Goal: Task Accomplishment & Management: Manage account settings

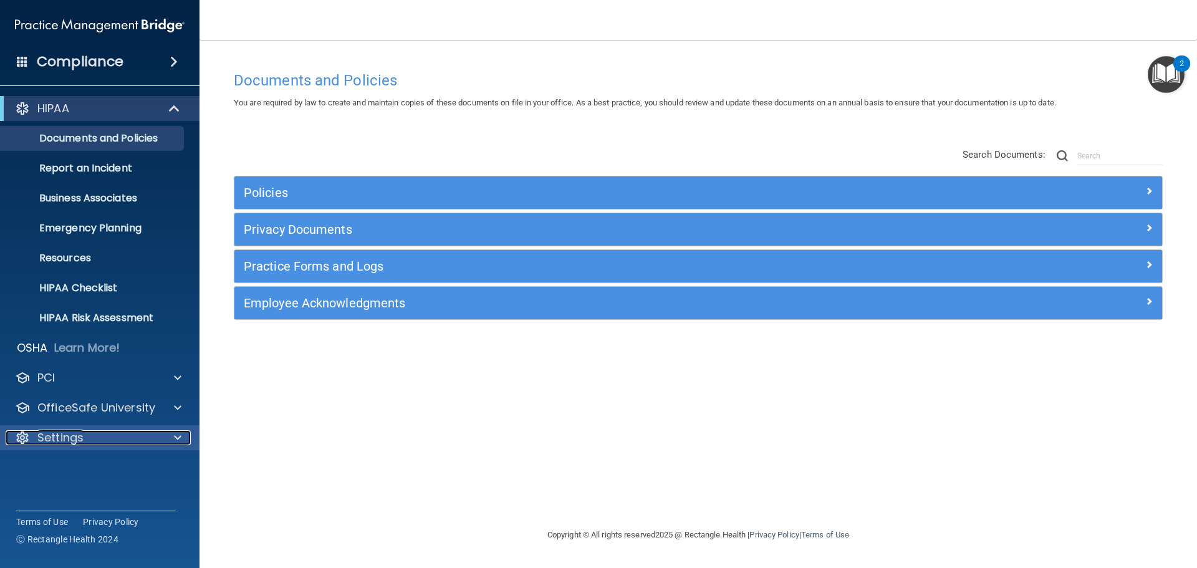
click at [127, 432] on div "Settings" at bounding box center [83, 437] width 155 height 15
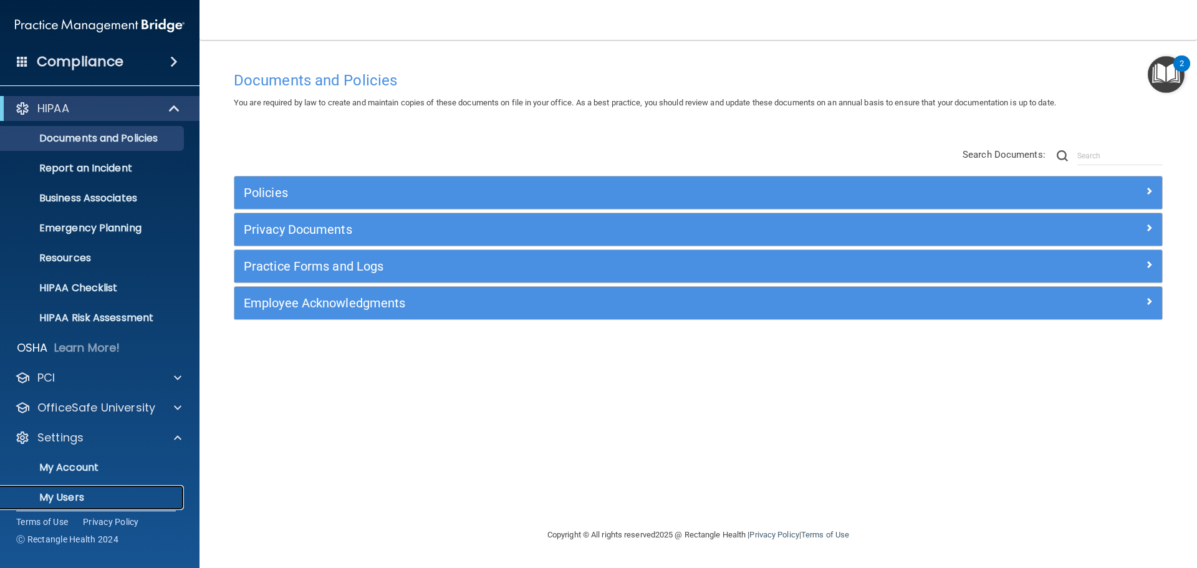
click at [73, 492] on p "My Users" at bounding box center [93, 497] width 170 height 12
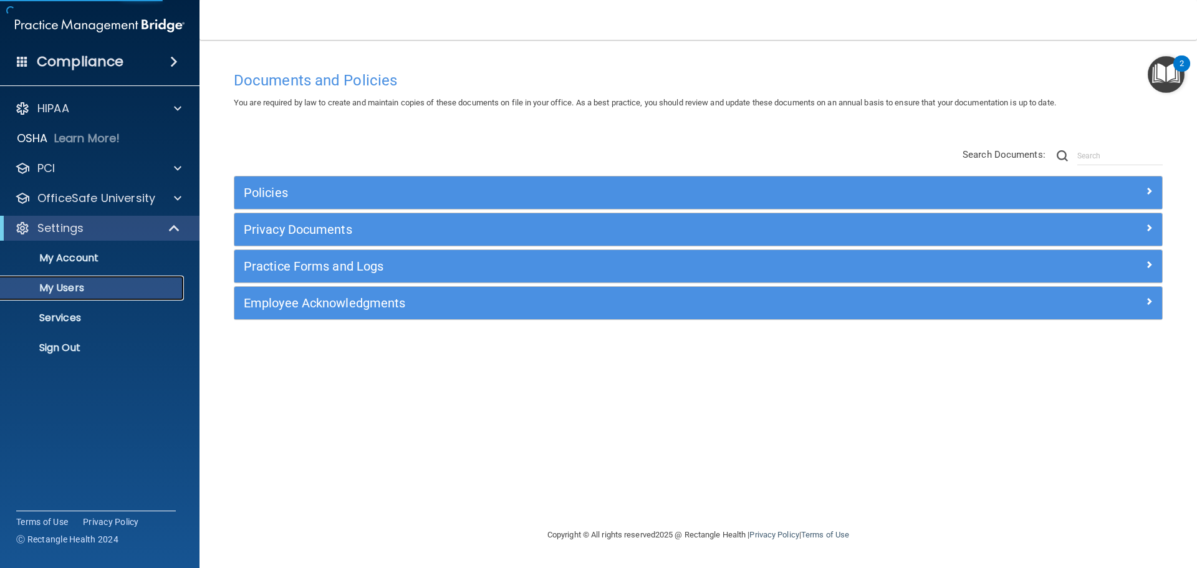
select select "20"
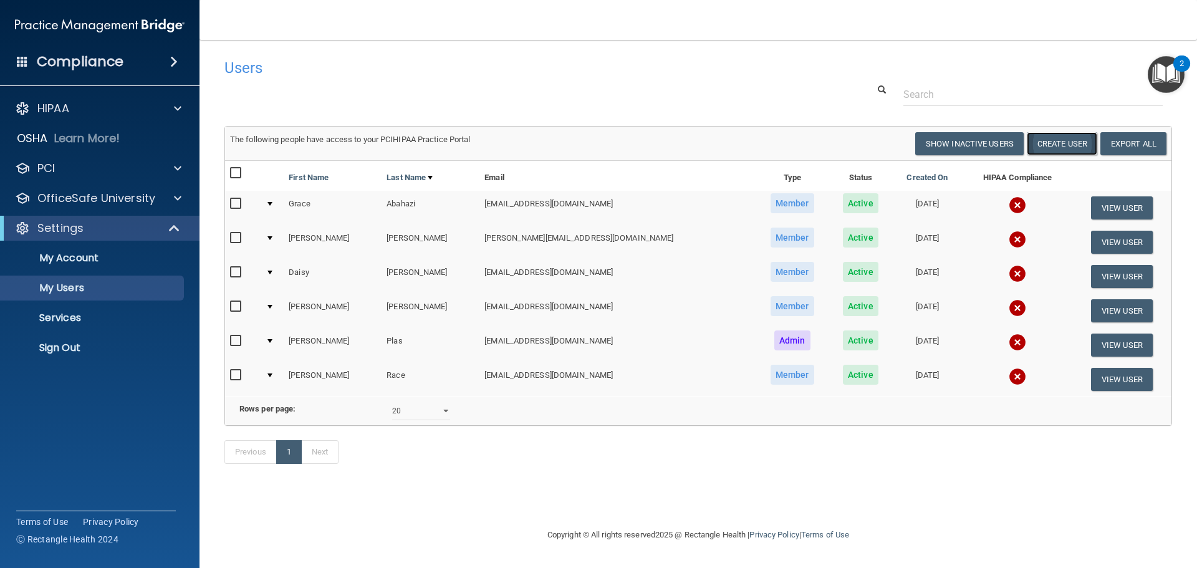
click at [1056, 138] on button "Create User" at bounding box center [1062, 143] width 70 height 23
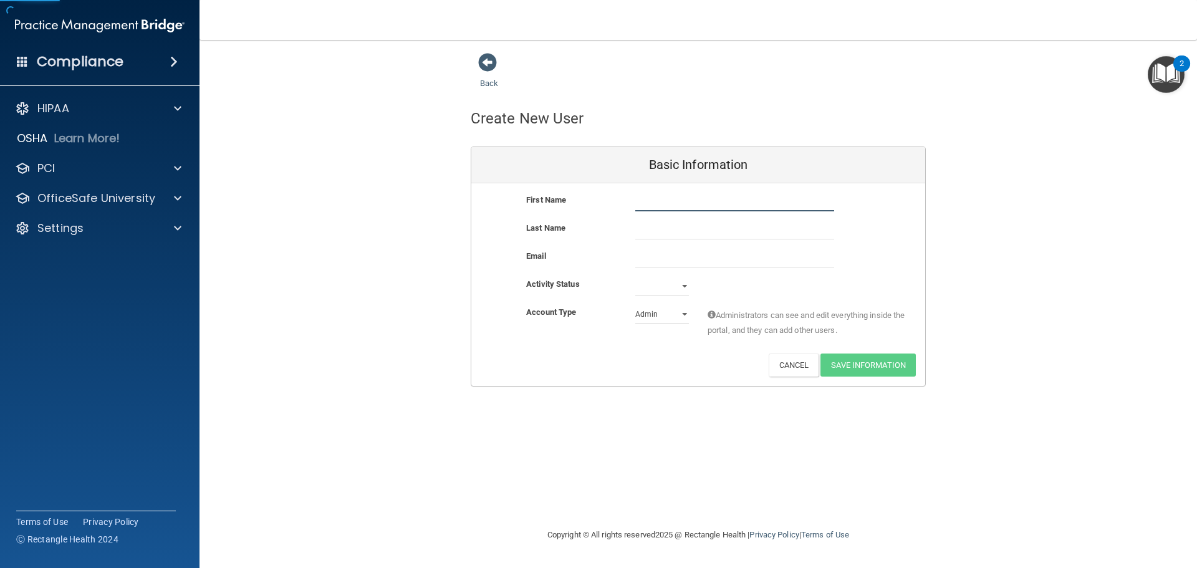
click at [671, 207] on input "text" at bounding box center [734, 202] width 199 height 19
type input "[PERSON_NAME]"
type input "Hillow"
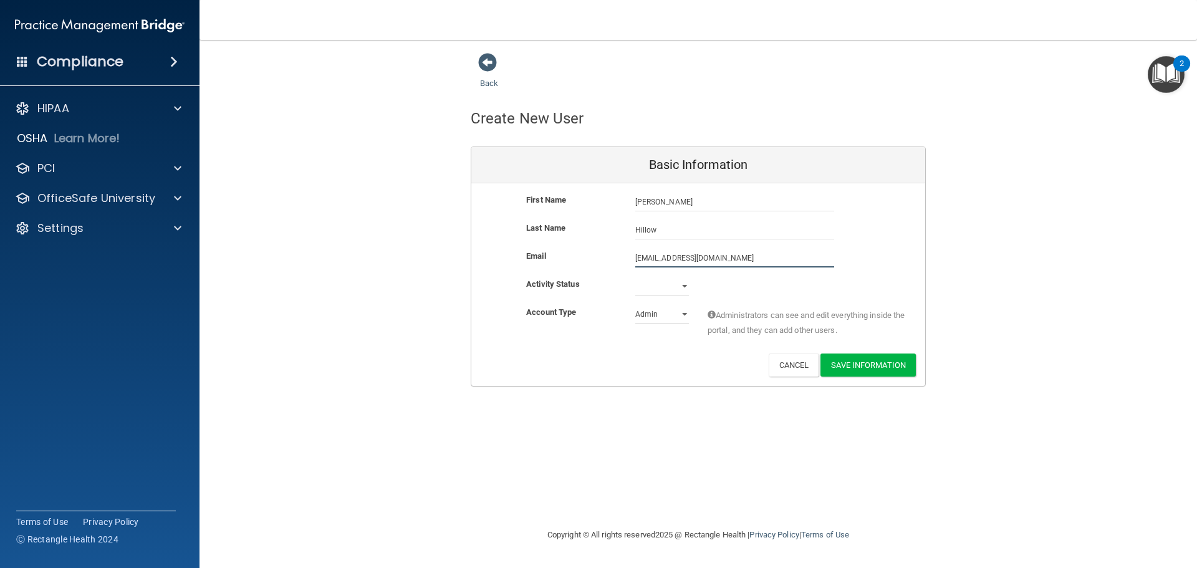
type input "[EMAIL_ADDRESS][DOMAIN_NAME]"
click at [674, 294] on select "Active Inactive" at bounding box center [662, 286] width 54 height 19
select select "active"
click at [635, 279] on select "Active Inactive" at bounding box center [662, 288] width 54 height 19
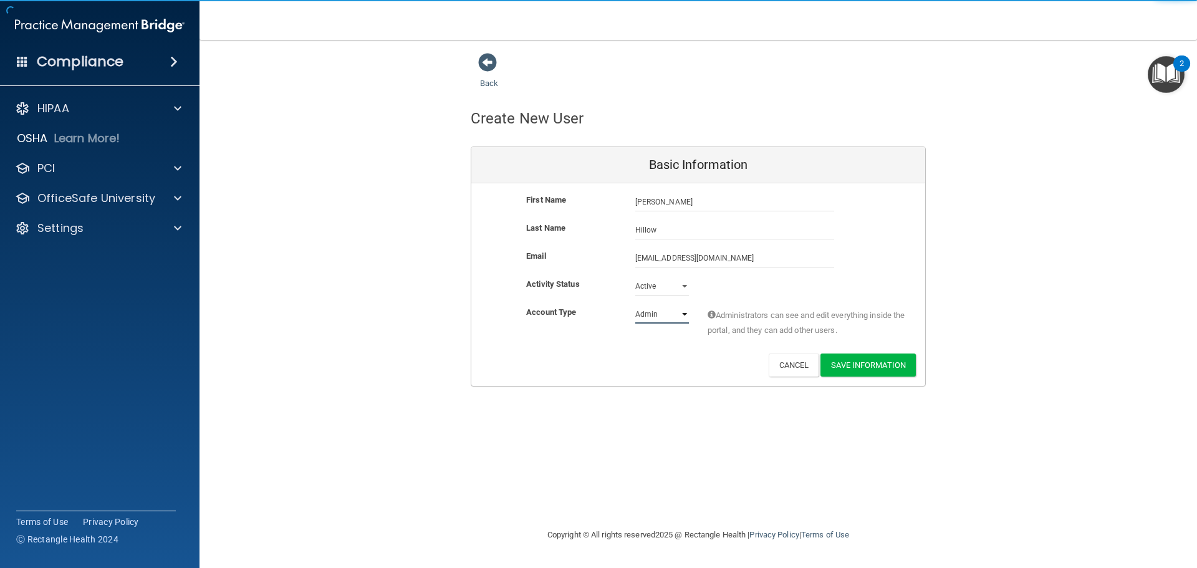
click at [663, 317] on select "Admin Member" at bounding box center [662, 314] width 54 height 19
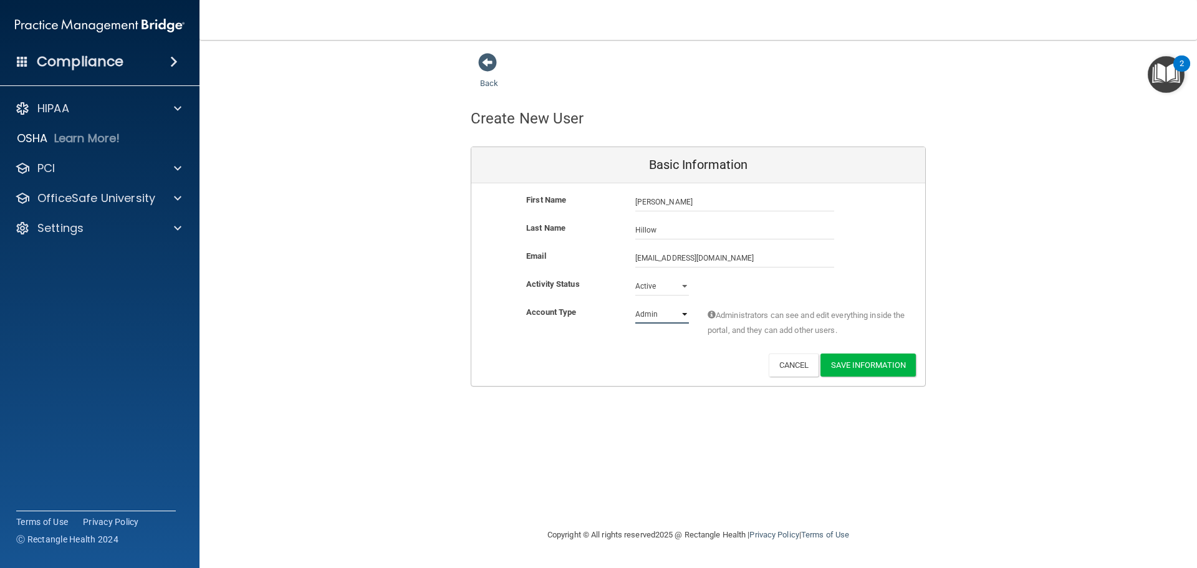
select select "practice_member"
click at [635, 305] on select "Admin Member" at bounding box center [662, 314] width 54 height 19
click at [880, 372] on button "Save Information" at bounding box center [867, 364] width 95 height 23
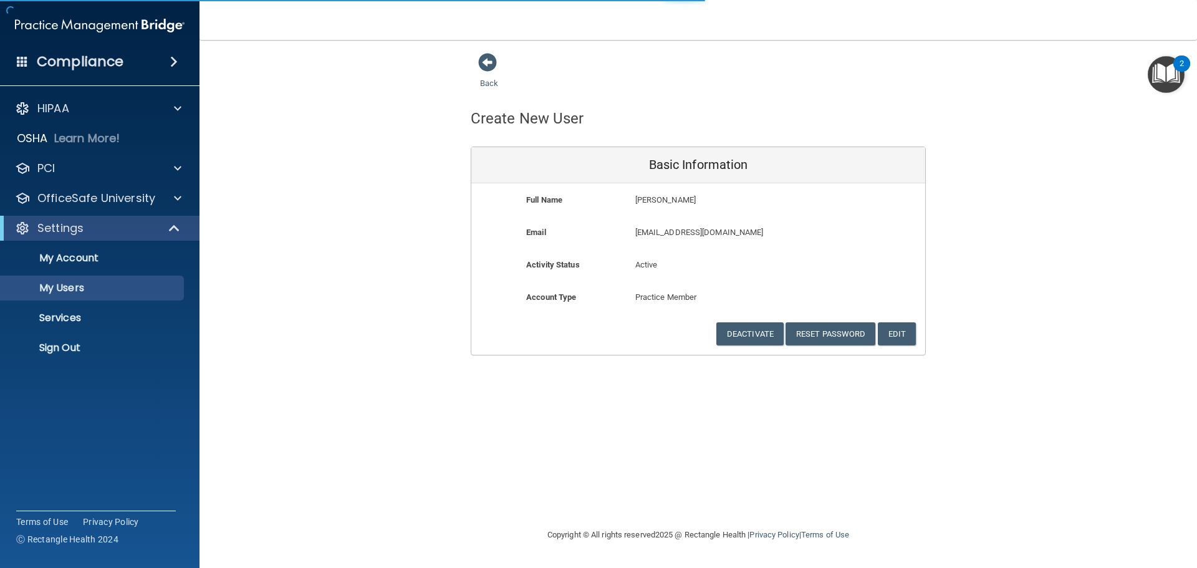
select select "20"
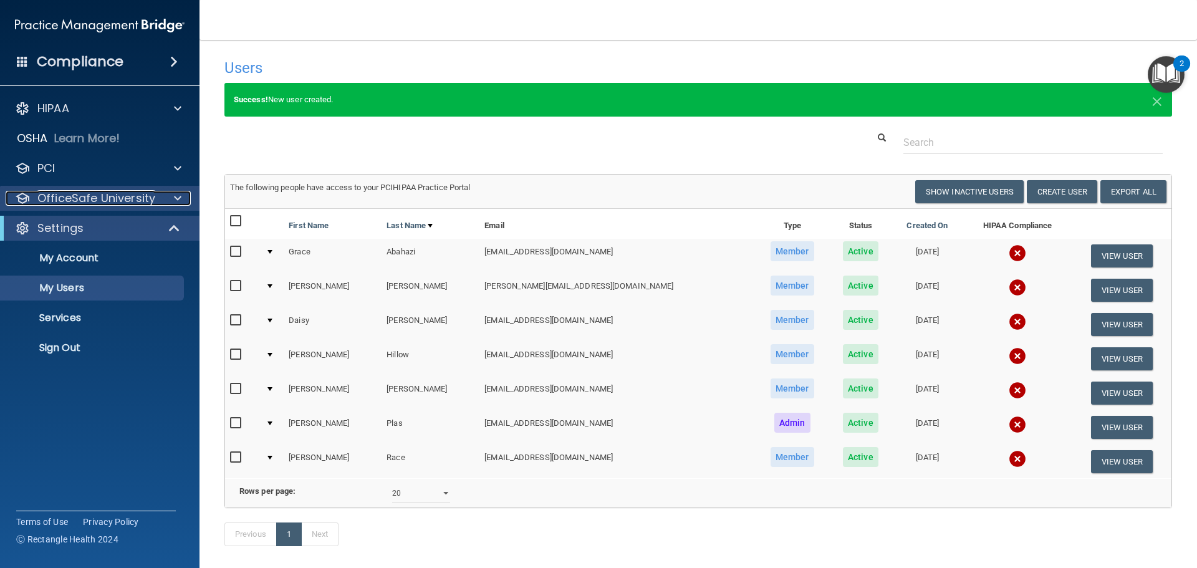
click at [112, 191] on p "OfficeSafe University" at bounding box center [96, 198] width 118 height 15
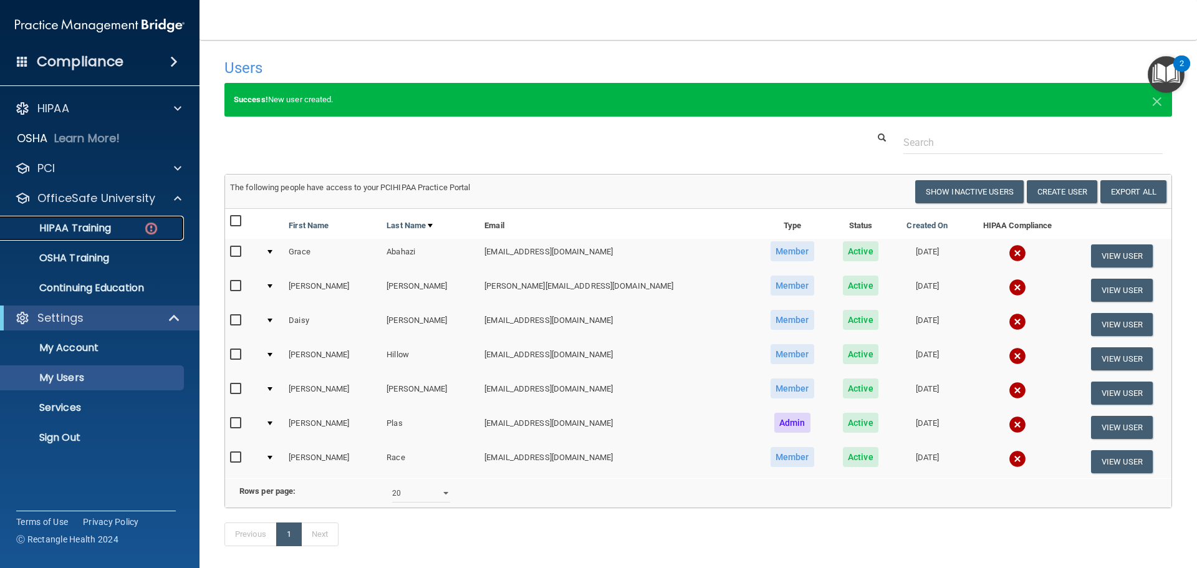
click at [108, 225] on p "HIPAA Training" at bounding box center [59, 228] width 103 height 12
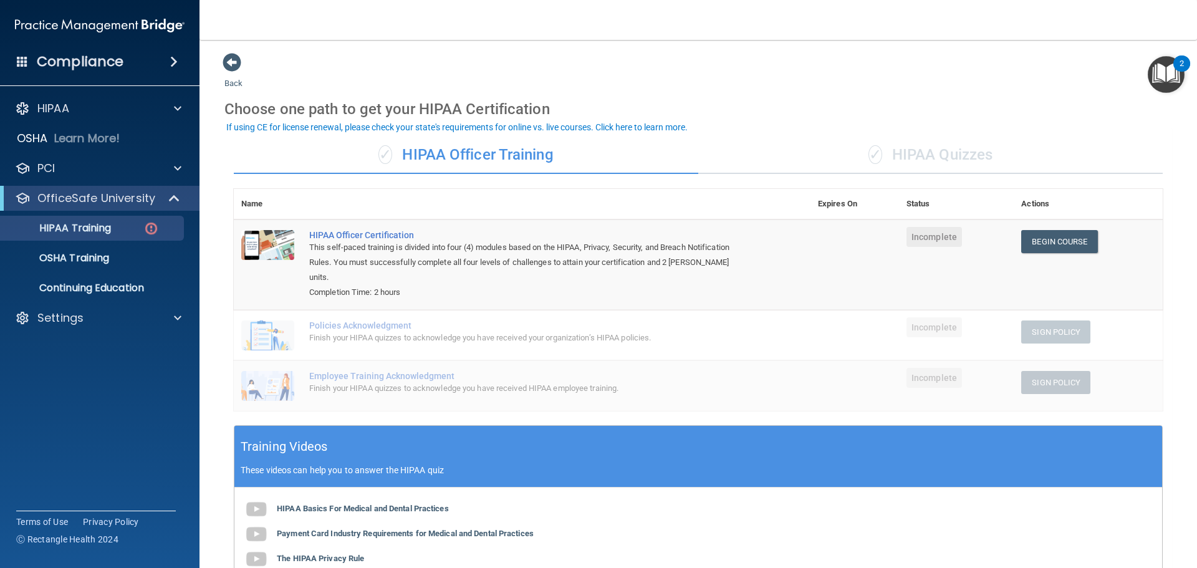
click at [868, 145] on span "✓" at bounding box center [875, 154] width 14 height 19
